Goal: Contribute content

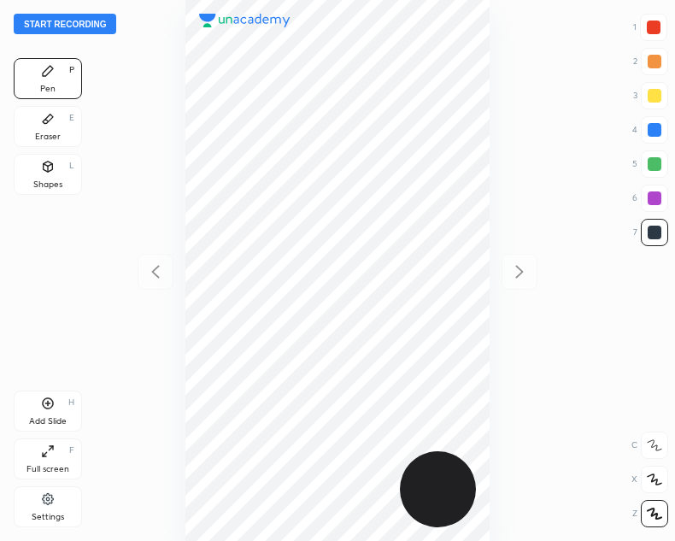
scroll to position [541, 402]
click at [97, 21] on button "Start recording" at bounding box center [65, 24] width 103 height 21
drag, startPoint x: 45, startPoint y: 121, endPoint x: 159, endPoint y: 202, distance: 139.1
click at [49, 126] on div "Eraser E" at bounding box center [48, 126] width 68 height 41
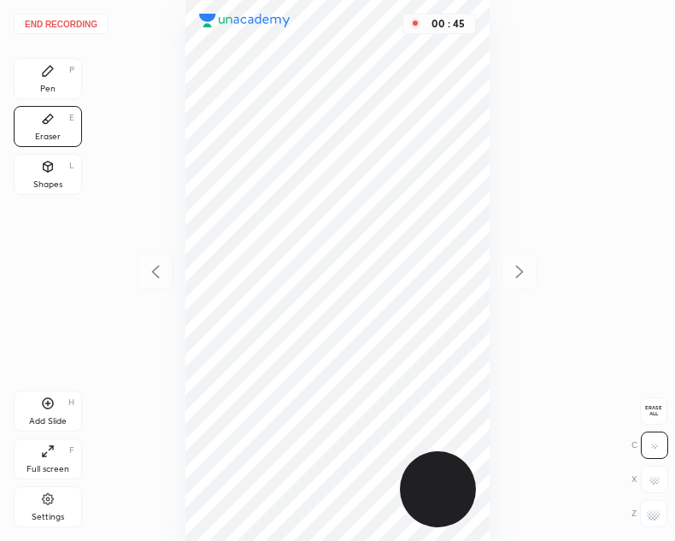
drag, startPoint x: 44, startPoint y: 65, endPoint x: 164, endPoint y: 129, distance: 136.4
click at [53, 71] on icon at bounding box center [48, 71] width 14 height 14
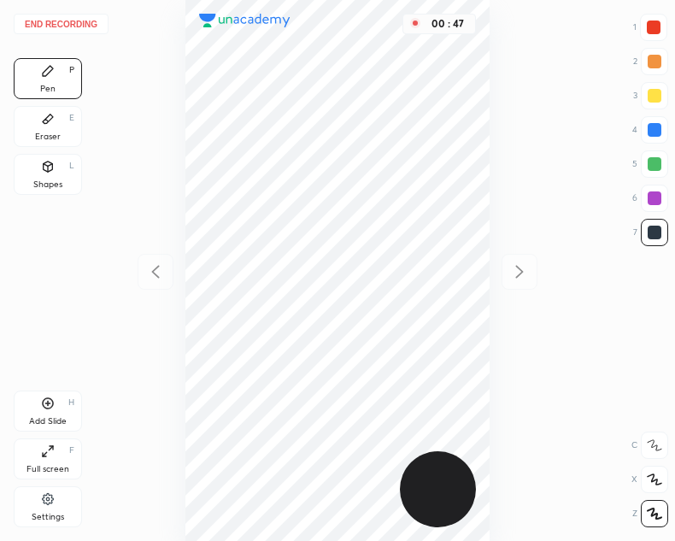
drag, startPoint x: 654, startPoint y: 126, endPoint x: 497, endPoint y: 175, distance: 164.8
click at [654, 126] on div at bounding box center [655, 130] width 14 height 14
click at [654, 227] on div at bounding box center [655, 233] width 14 height 14
drag, startPoint x: 653, startPoint y: 128, endPoint x: 630, endPoint y: 138, distance: 24.1
click at [650, 131] on div at bounding box center [655, 130] width 14 height 14
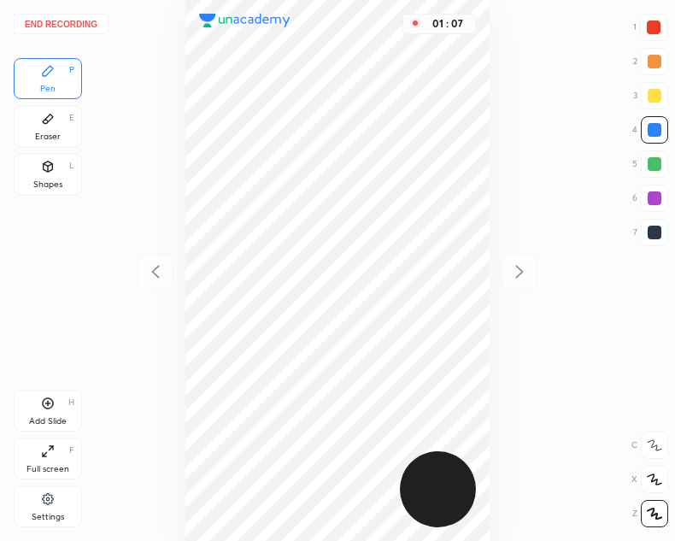
drag, startPoint x: 651, startPoint y: 25, endPoint x: 642, endPoint y: 32, distance: 10.9
click at [651, 26] on div at bounding box center [654, 28] width 14 height 14
drag, startPoint x: 57, startPoint y: 132, endPoint x: 67, endPoint y: 145, distance: 15.9
click at [61, 136] on div "Eraser E" at bounding box center [48, 126] width 68 height 41
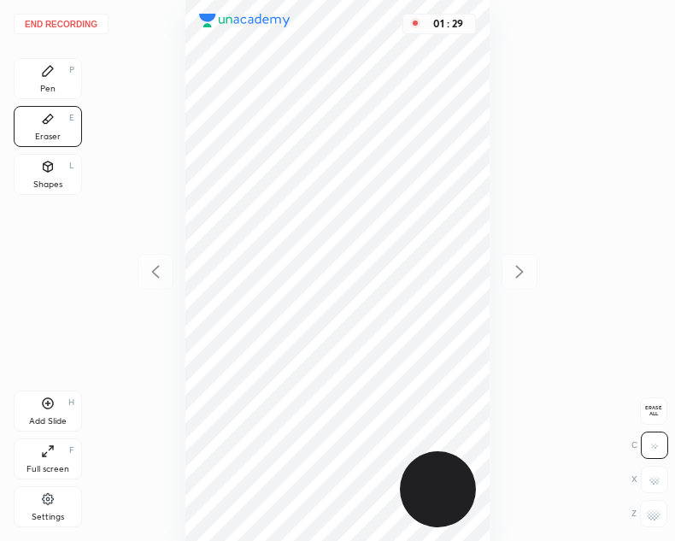
click at [56, 72] on div "Pen P" at bounding box center [48, 78] width 68 height 41
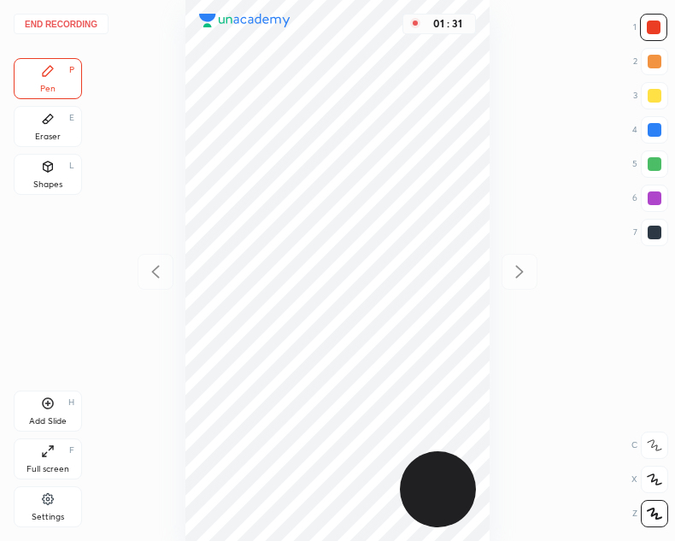
click at [656, 130] on div at bounding box center [655, 130] width 14 height 14
click at [654, 229] on div at bounding box center [655, 233] width 14 height 14
click at [50, 396] on div "Add Slide H" at bounding box center [48, 410] width 68 height 41
drag, startPoint x: 656, startPoint y: 22, endPoint x: 498, endPoint y: 52, distance: 160.9
click at [654, 25] on div at bounding box center [654, 28] width 14 height 14
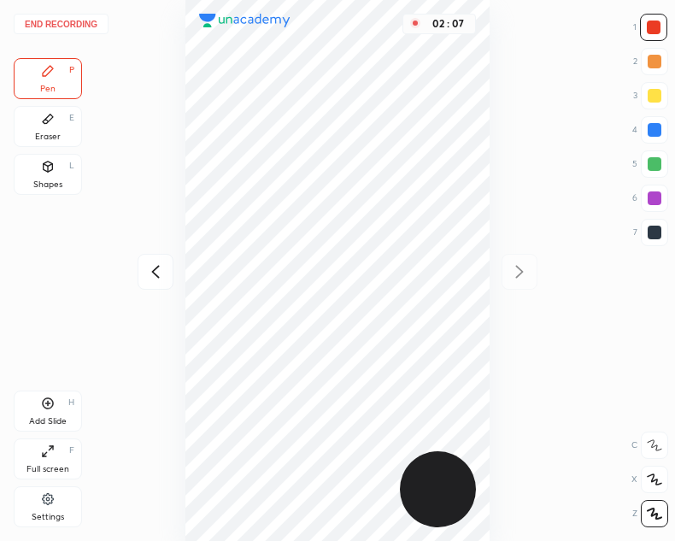
click at [157, 271] on icon at bounding box center [155, 271] width 21 height 21
click at [523, 268] on icon at bounding box center [519, 271] width 21 height 21
click at [650, 128] on div at bounding box center [655, 130] width 14 height 14
drag, startPoint x: 53, startPoint y: 130, endPoint x: 183, endPoint y: 125, distance: 130.0
click at [73, 126] on div "Eraser E" at bounding box center [48, 126] width 68 height 41
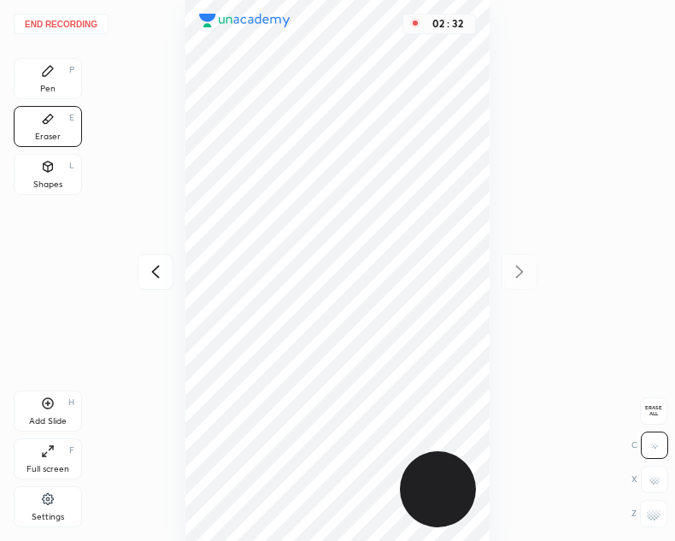
click at [44, 76] on icon at bounding box center [48, 71] width 14 height 14
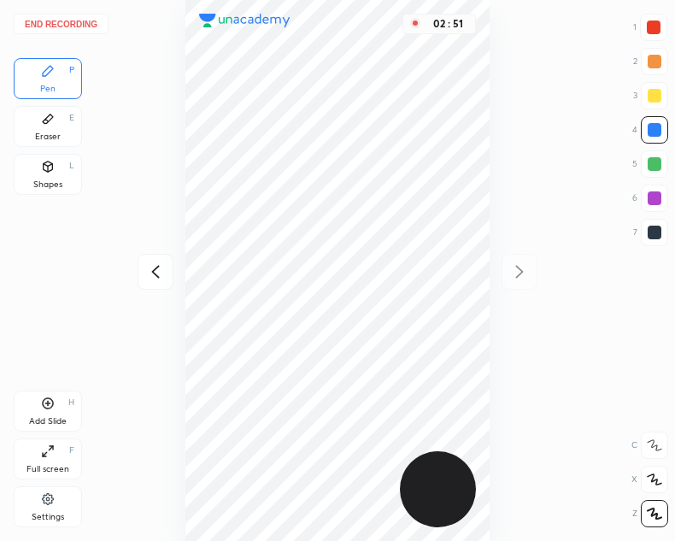
click at [73, 25] on button "End recording" at bounding box center [61, 24] width 95 height 21
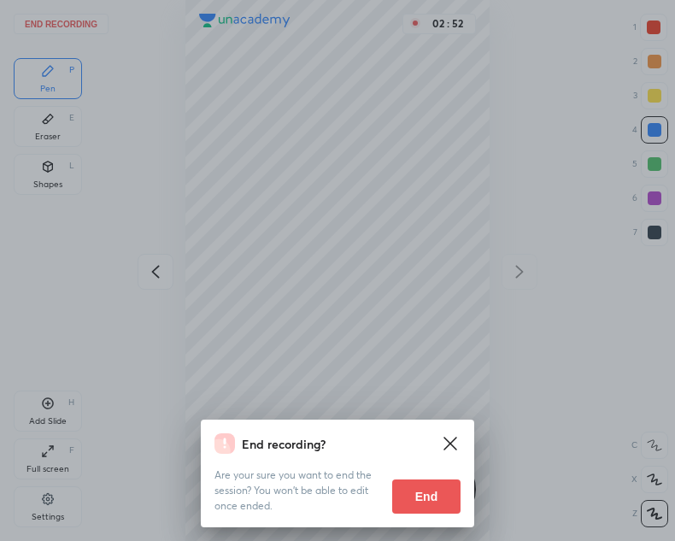
click at [420, 491] on button "End" at bounding box center [426, 496] width 68 height 34
